Goal: Transaction & Acquisition: Book appointment/travel/reservation

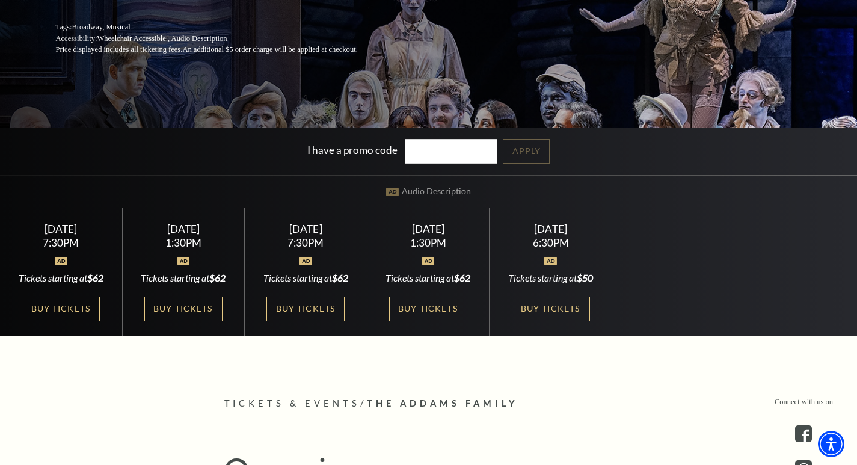
scroll to position [241, 0]
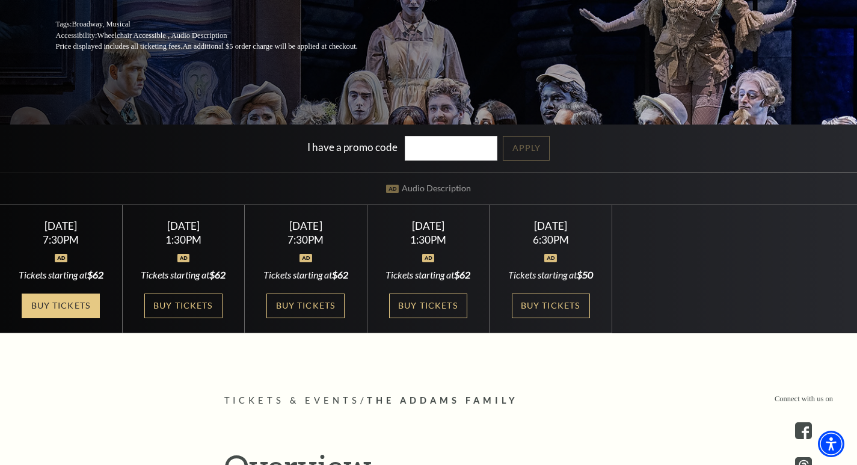
click at [49, 302] on link "Buy Tickets" at bounding box center [61, 305] width 78 height 25
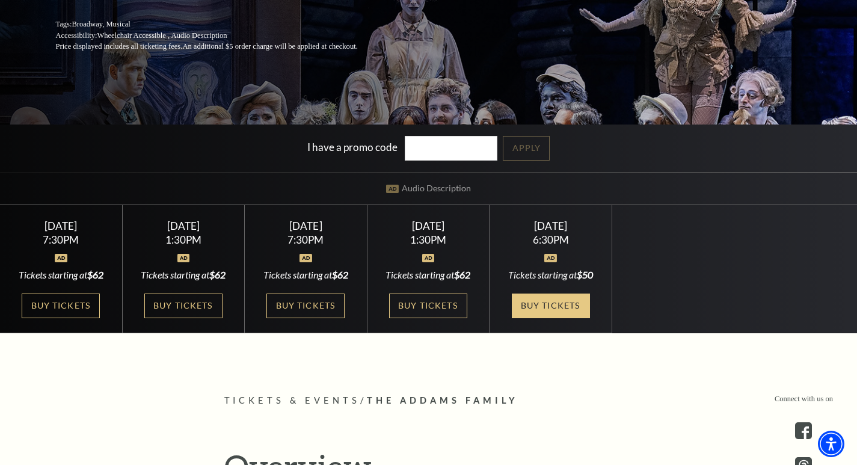
click at [422, 305] on link "Buy Tickets" at bounding box center [551, 305] width 78 height 25
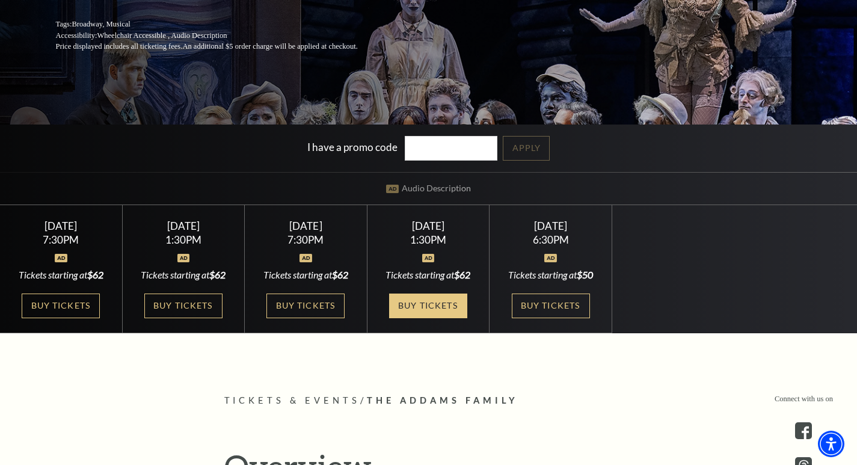
click at [414, 304] on link "Buy Tickets" at bounding box center [428, 305] width 78 height 25
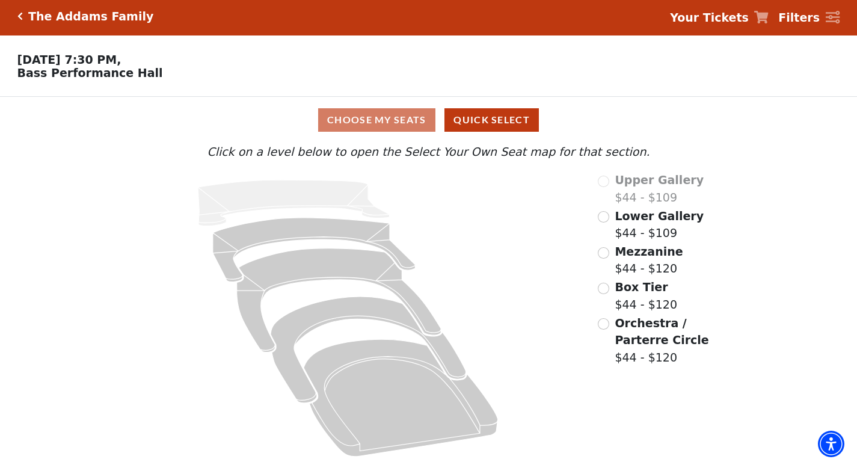
scroll to position [8, 0]
click at [603, 325] on input "Orchestra / Parterre Circle$44 - $120\a" at bounding box center [603, 323] width 11 height 11
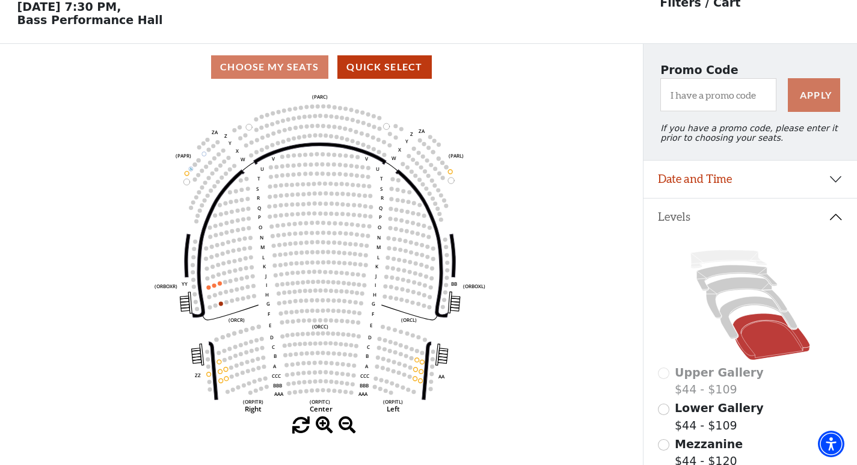
scroll to position [116, 0]
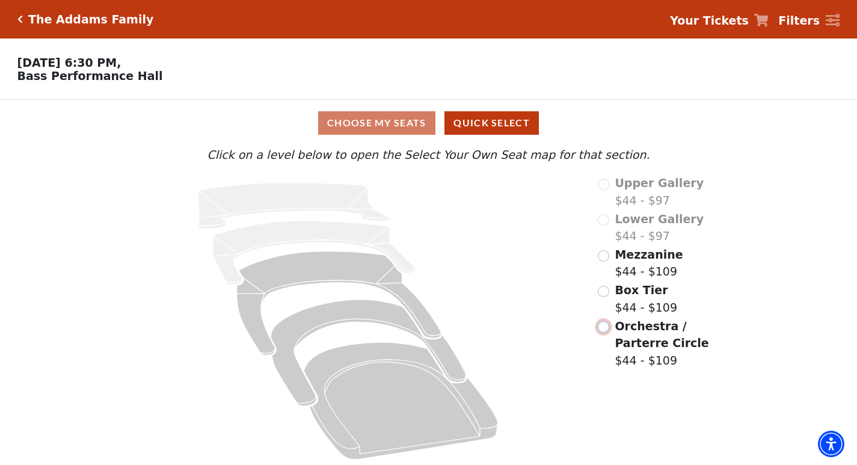
click at [600, 331] on input "Orchestra / Parterre Circle$44 - $109\a" at bounding box center [603, 326] width 11 height 11
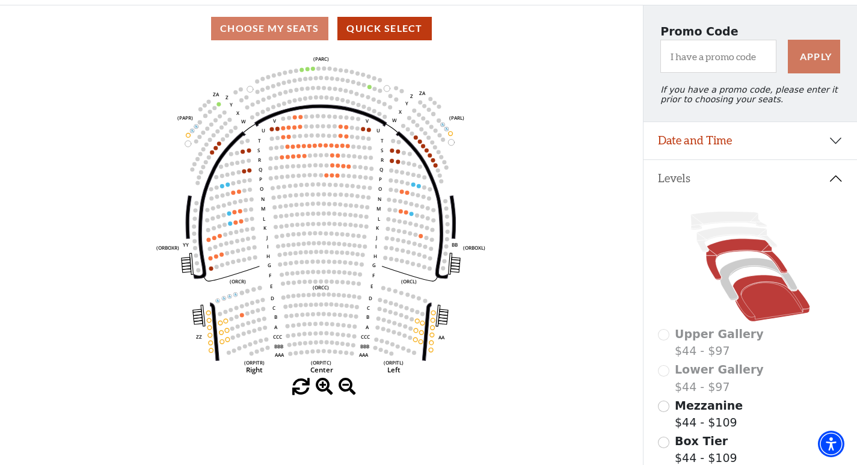
scroll to position [116, 0]
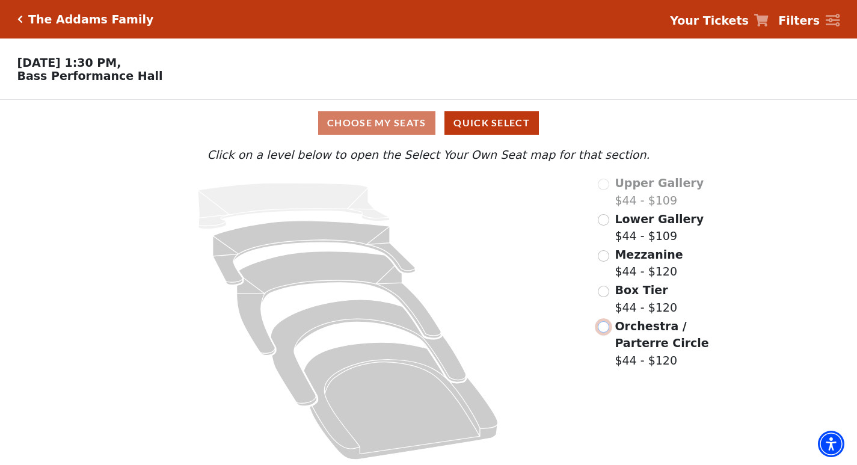
click at [604, 328] on input "Orchestra / Parterre Circle$44 - $120\a" at bounding box center [603, 326] width 11 height 11
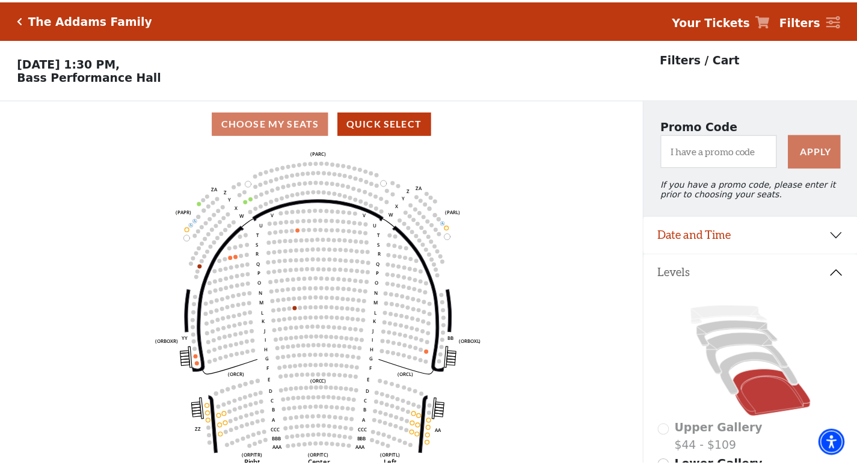
scroll to position [56, 0]
